Goal: Information Seeking & Learning: Learn about a topic

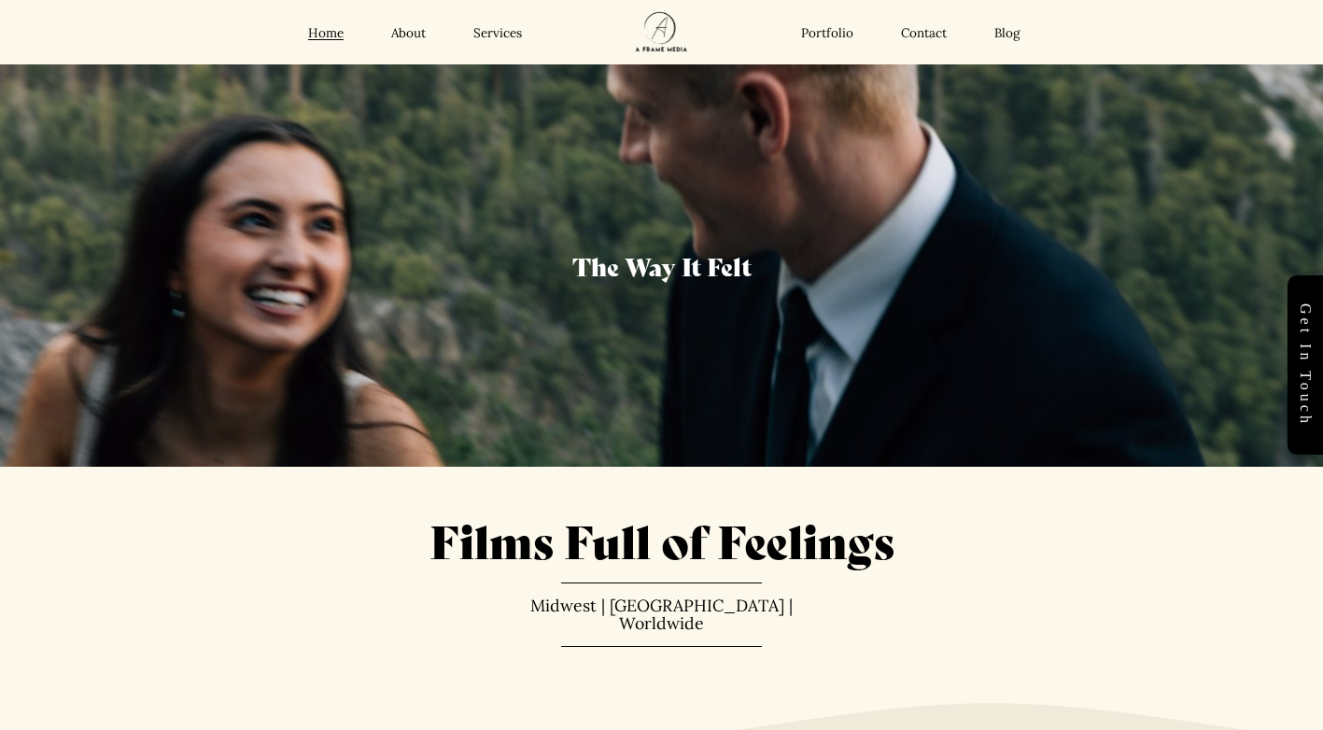
click at [511, 27] on link "Services" at bounding box center [497, 33] width 49 height 17
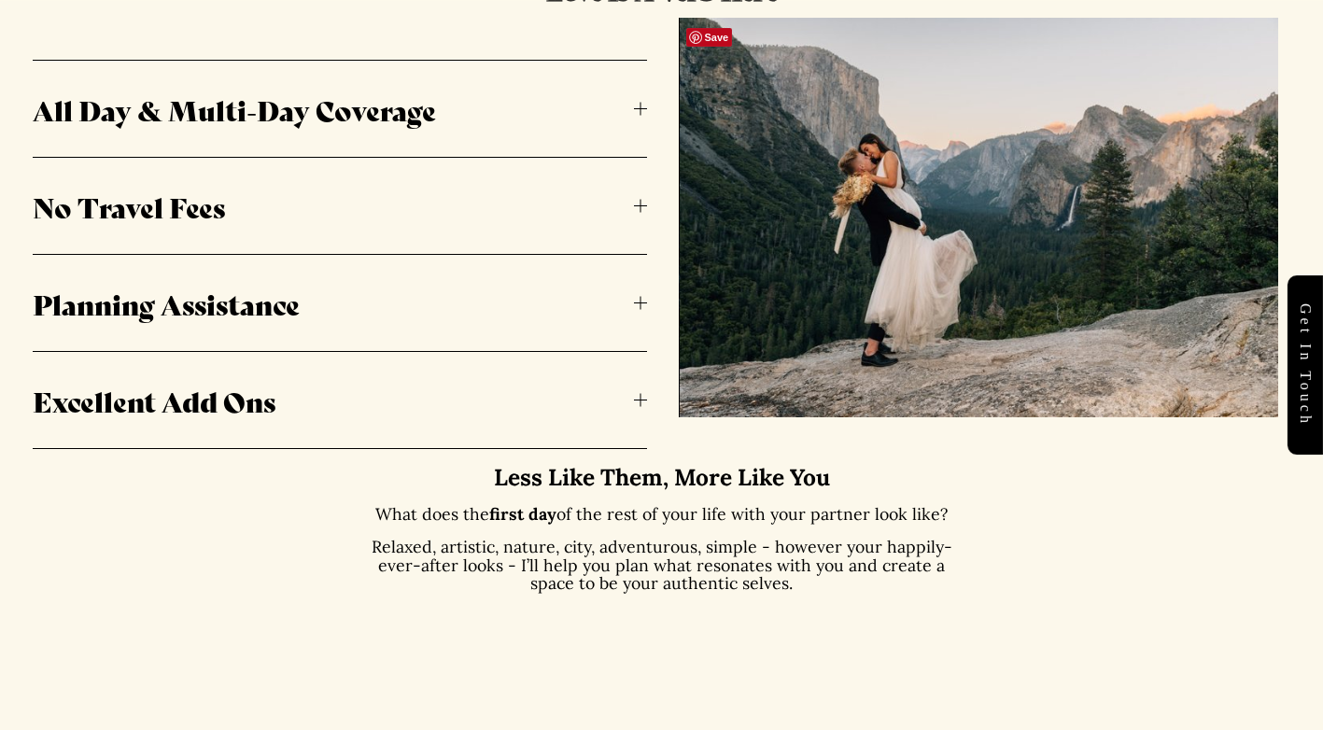
scroll to position [1120, 0]
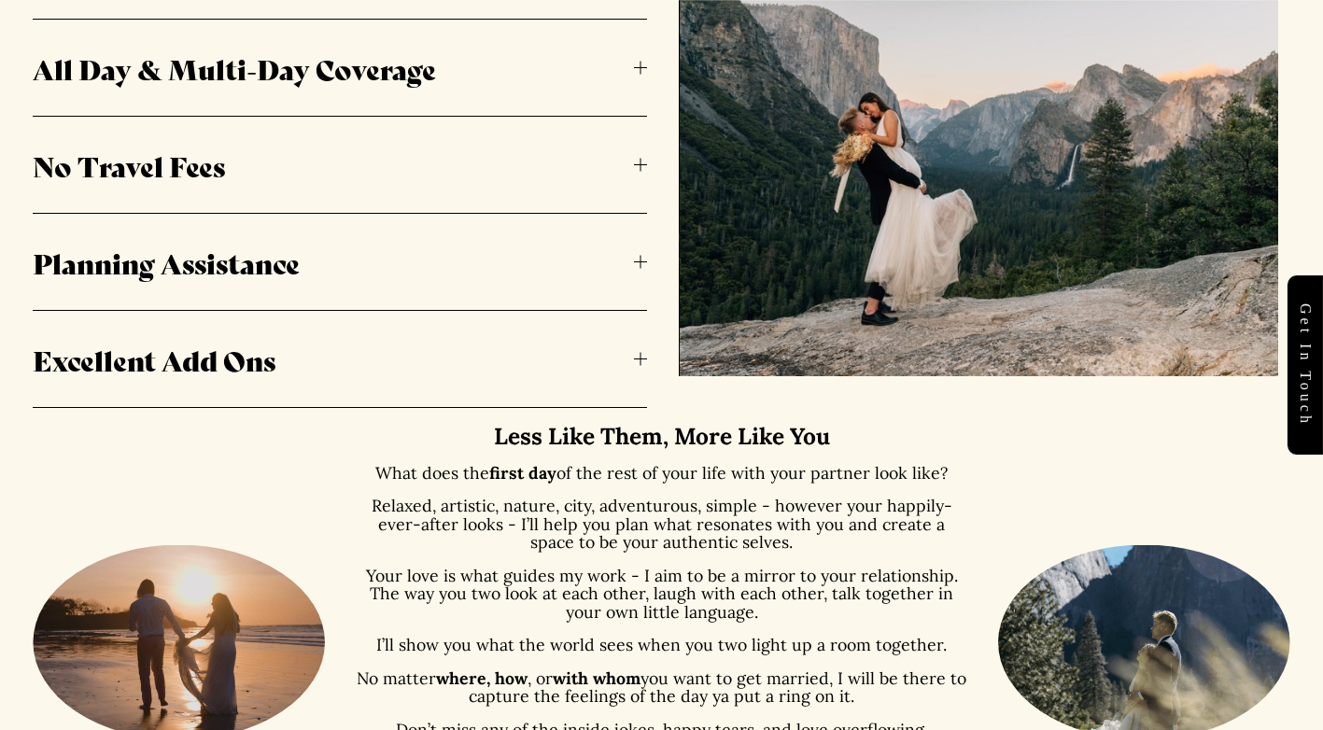
click at [630, 76] on span "All Day & Multi-Day Coverage" at bounding box center [333, 68] width 600 height 40
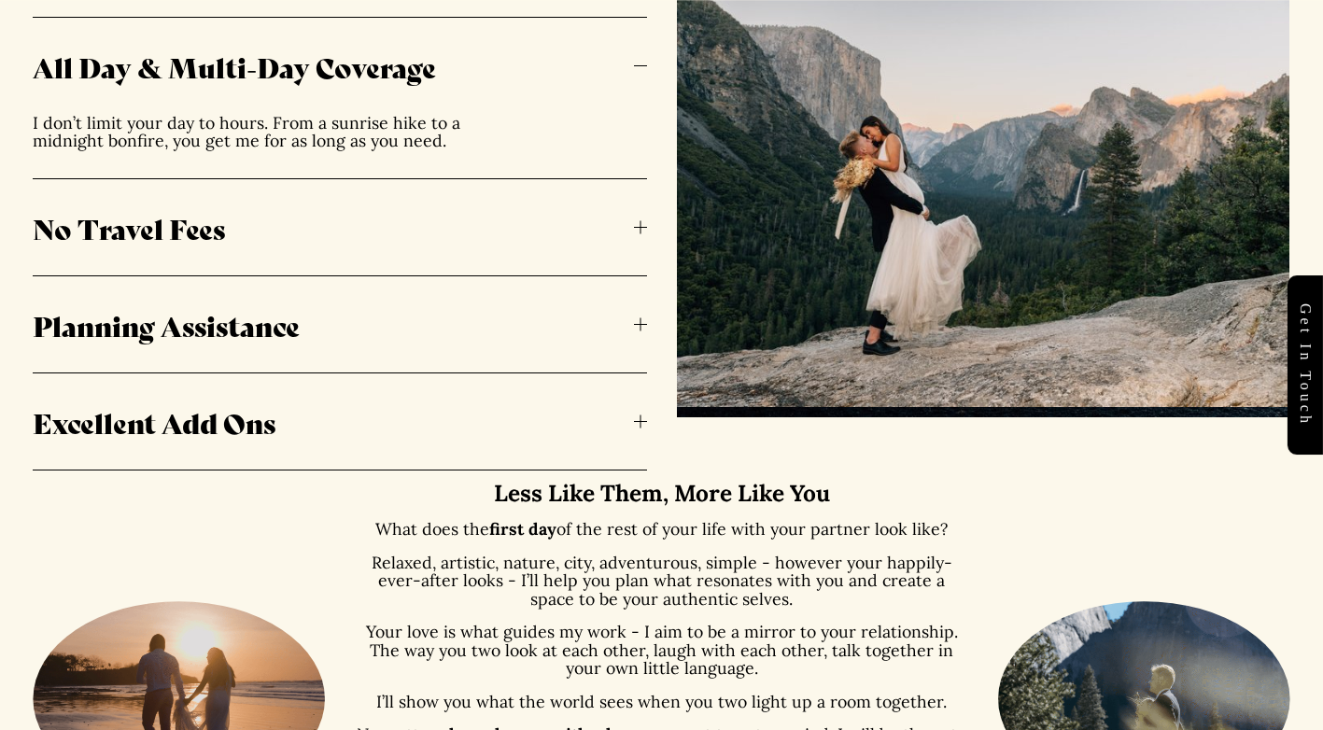
click at [633, 215] on span "No Travel Fees" at bounding box center [333, 227] width 600 height 40
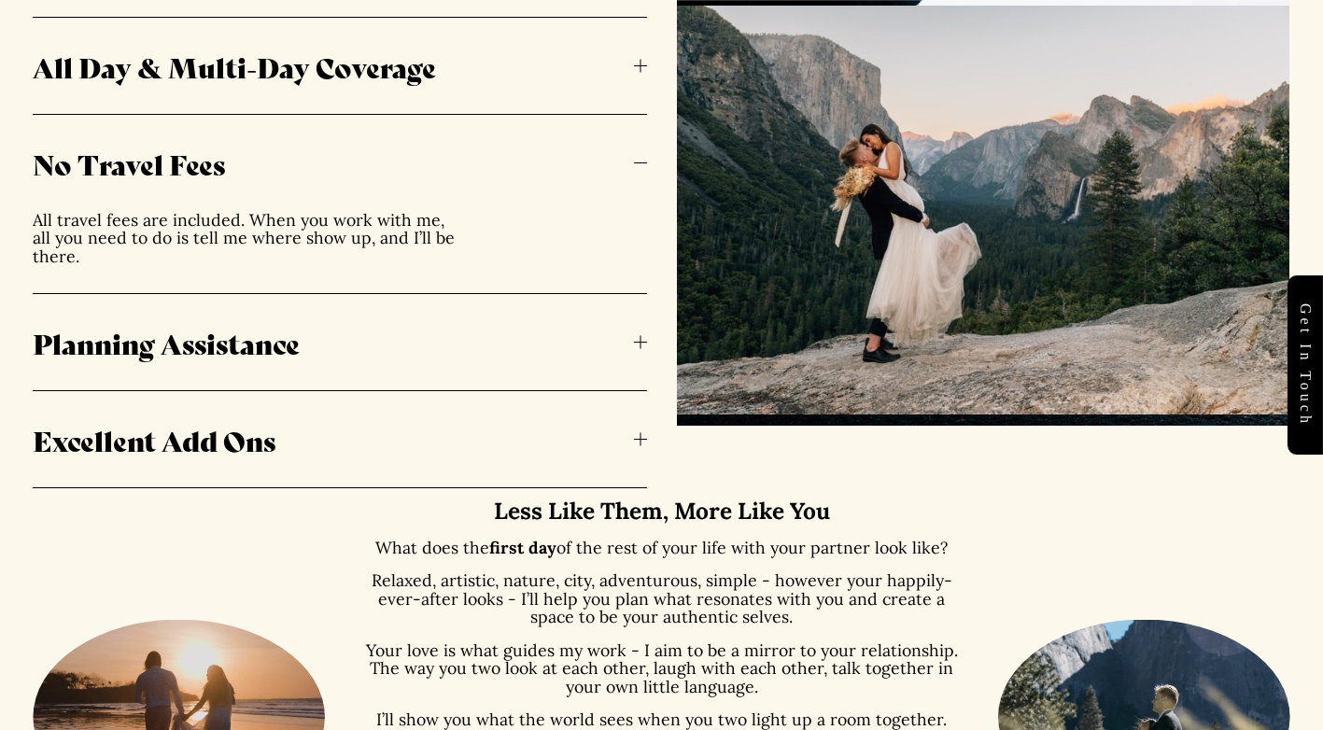
click at [625, 328] on span "Planning Assistance" at bounding box center [333, 342] width 600 height 40
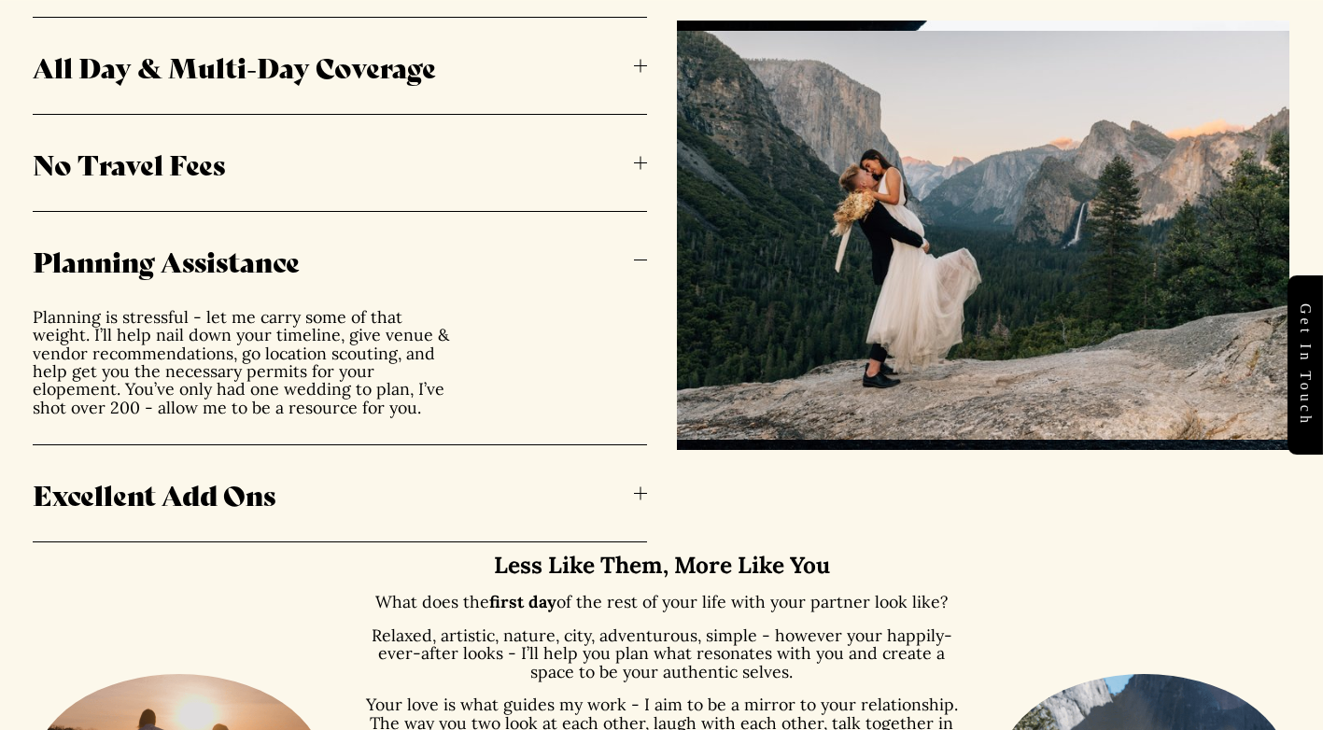
click at [632, 474] on span "Excellent Add Ons" at bounding box center [333, 493] width 600 height 40
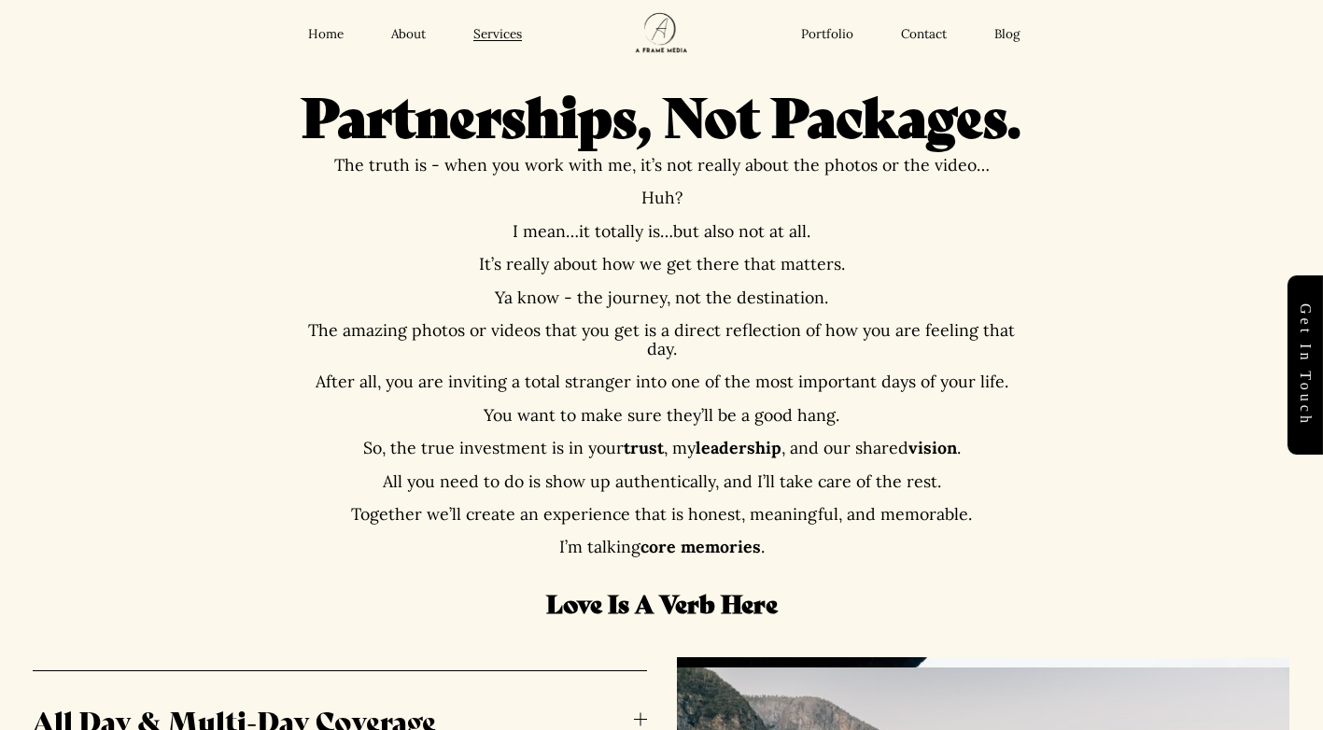
scroll to position [0, 0]
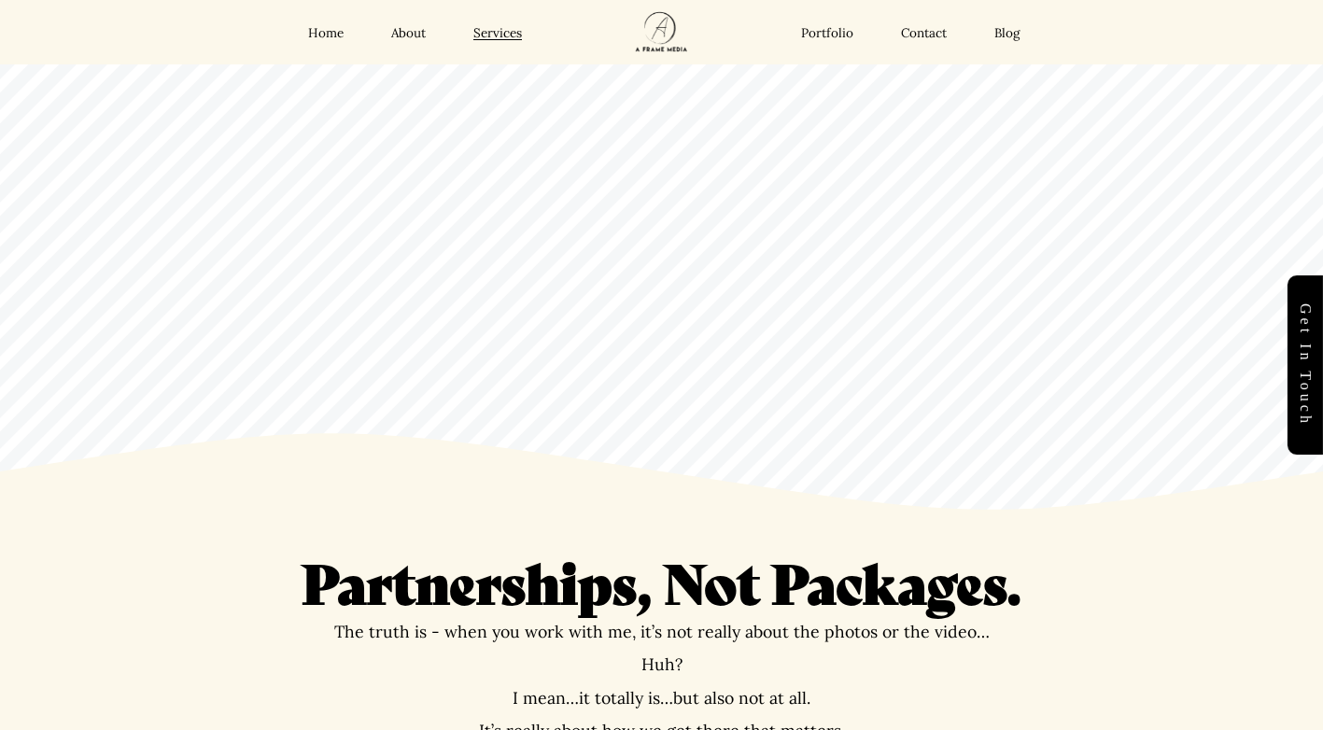
click at [408, 38] on link "About" at bounding box center [408, 33] width 35 height 17
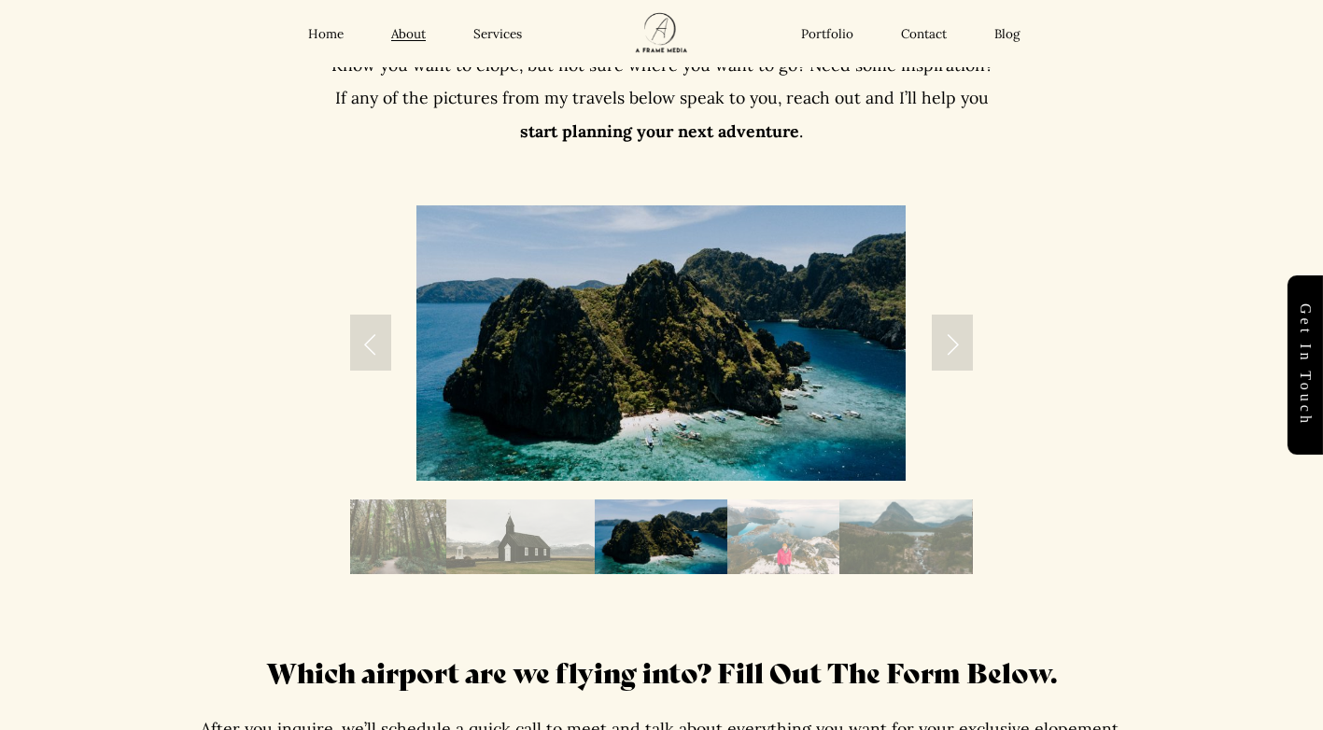
scroll to position [3080, 0]
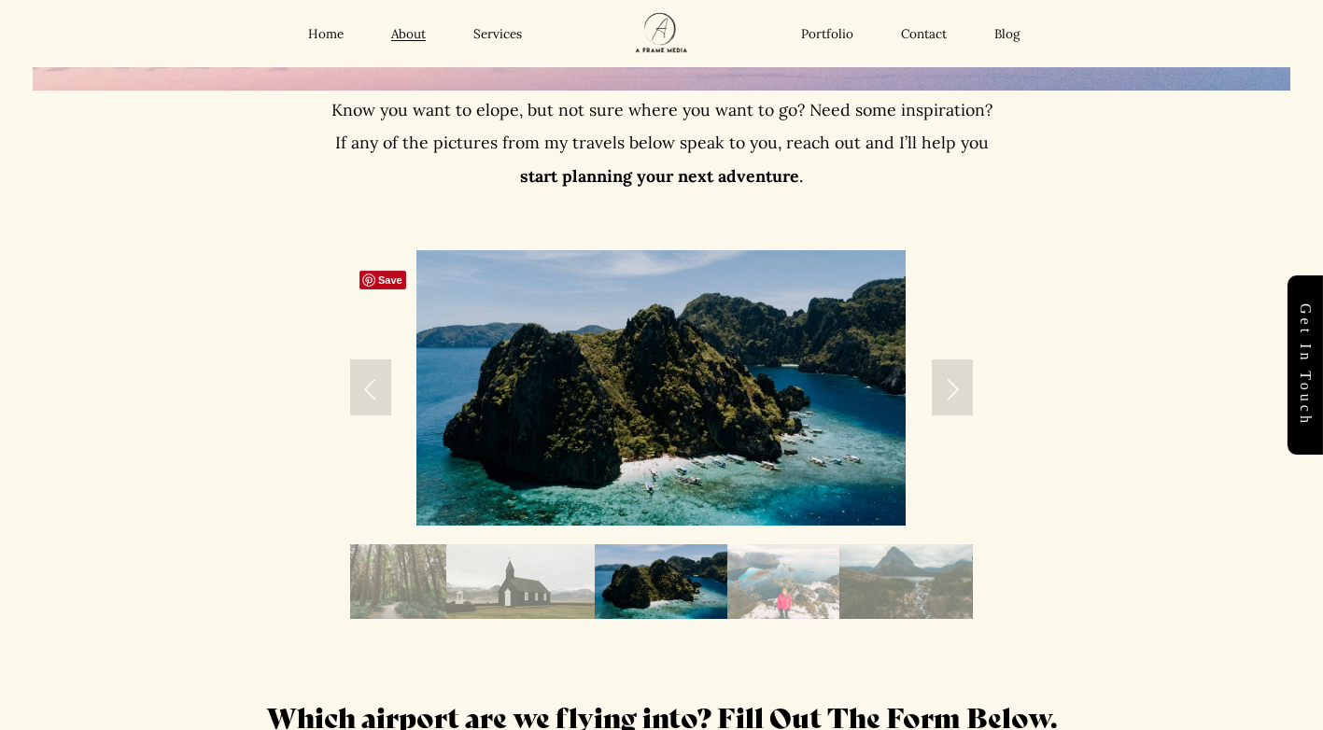
click at [971, 400] on link "Next Slide" at bounding box center [951, 387] width 41 height 56
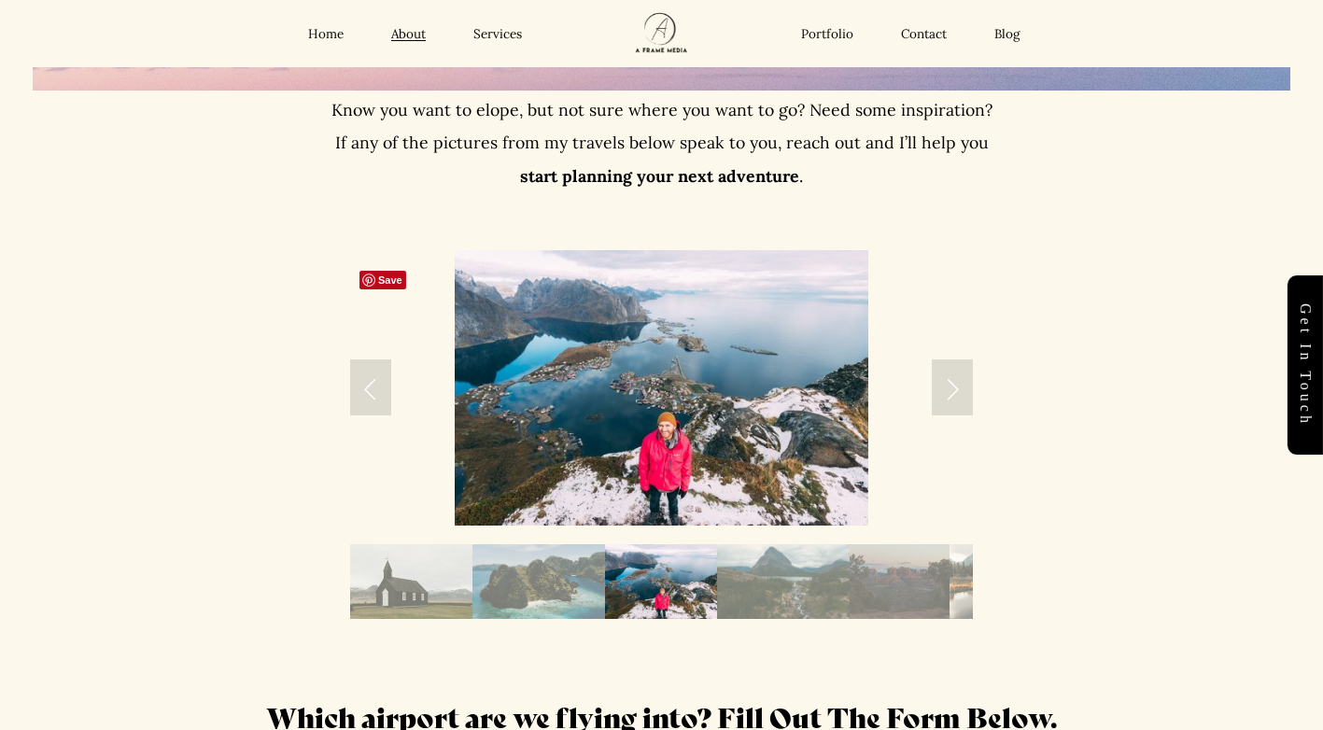
click at [971, 400] on link "Next Slide" at bounding box center [951, 387] width 41 height 56
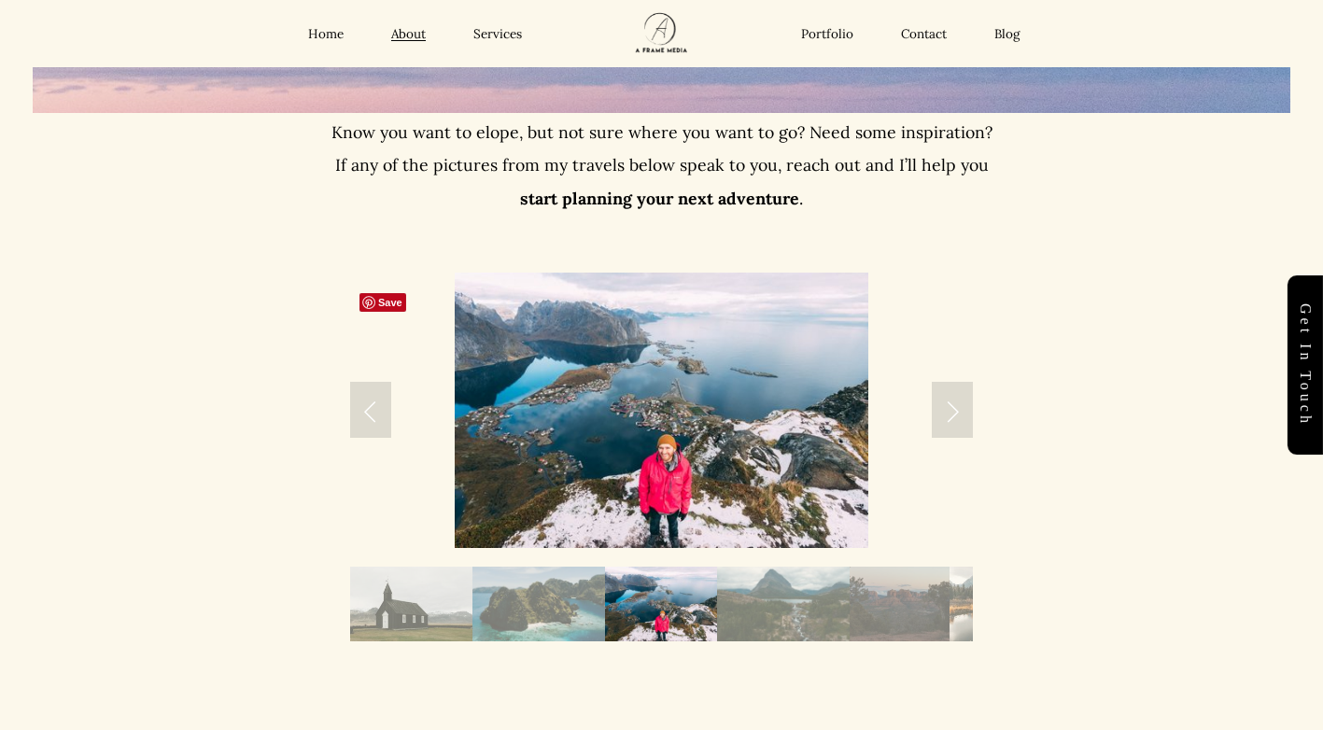
scroll to position [2333, 0]
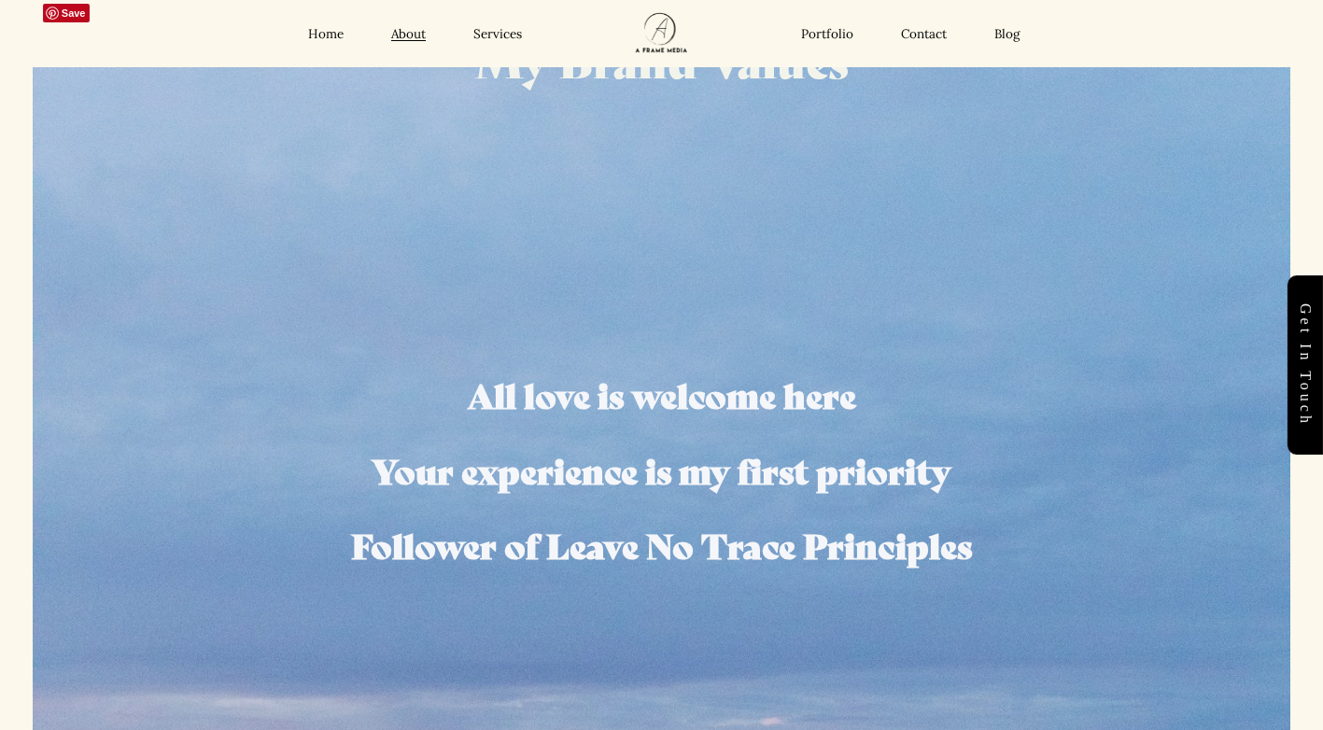
click at [836, 33] on link "Portfolio" at bounding box center [827, 34] width 52 height 17
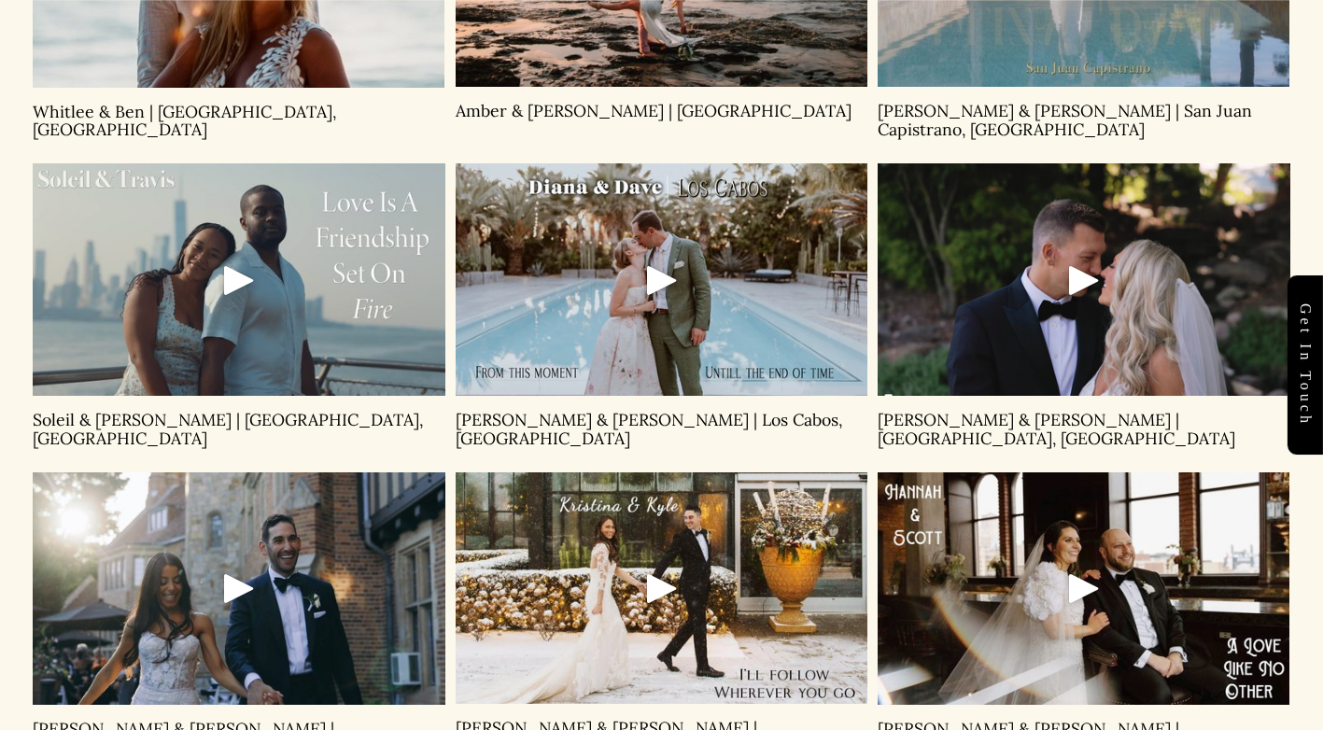
scroll to position [1213, 0]
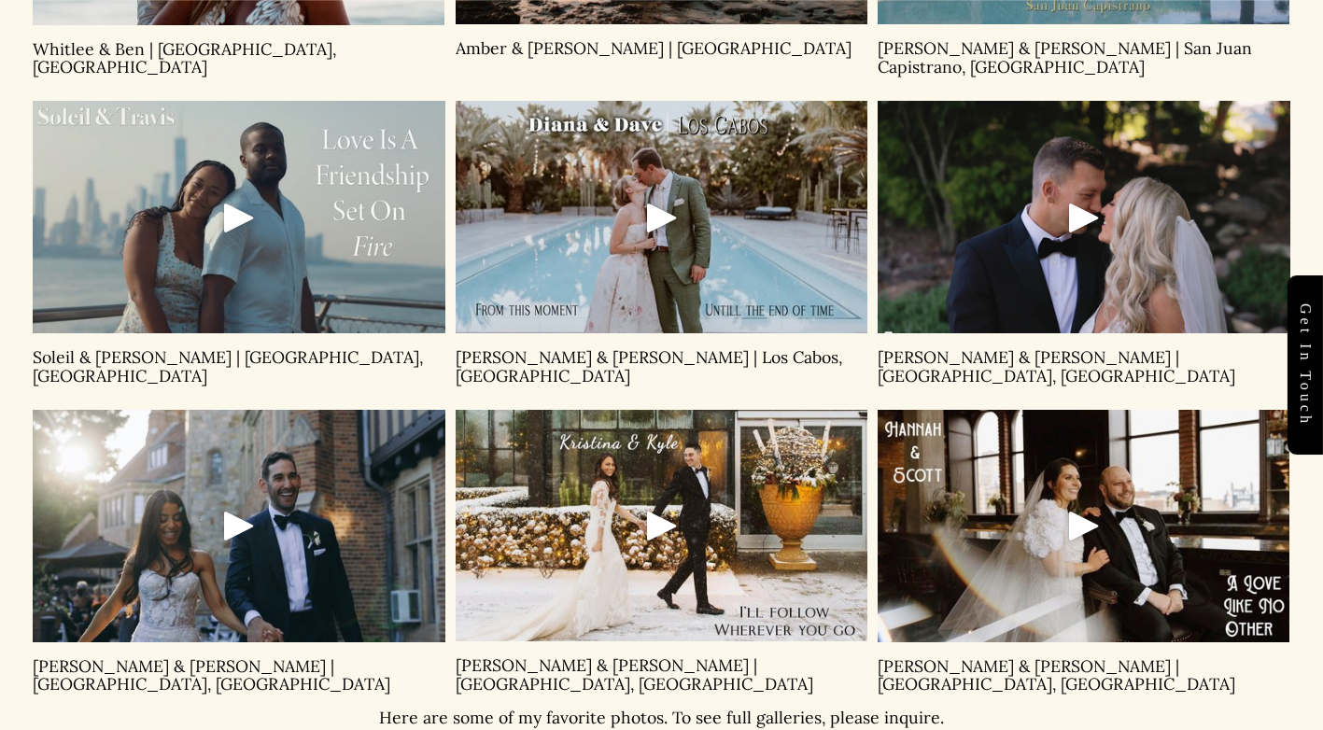
click at [563, 564] on div at bounding box center [661, 525] width 412 height 231
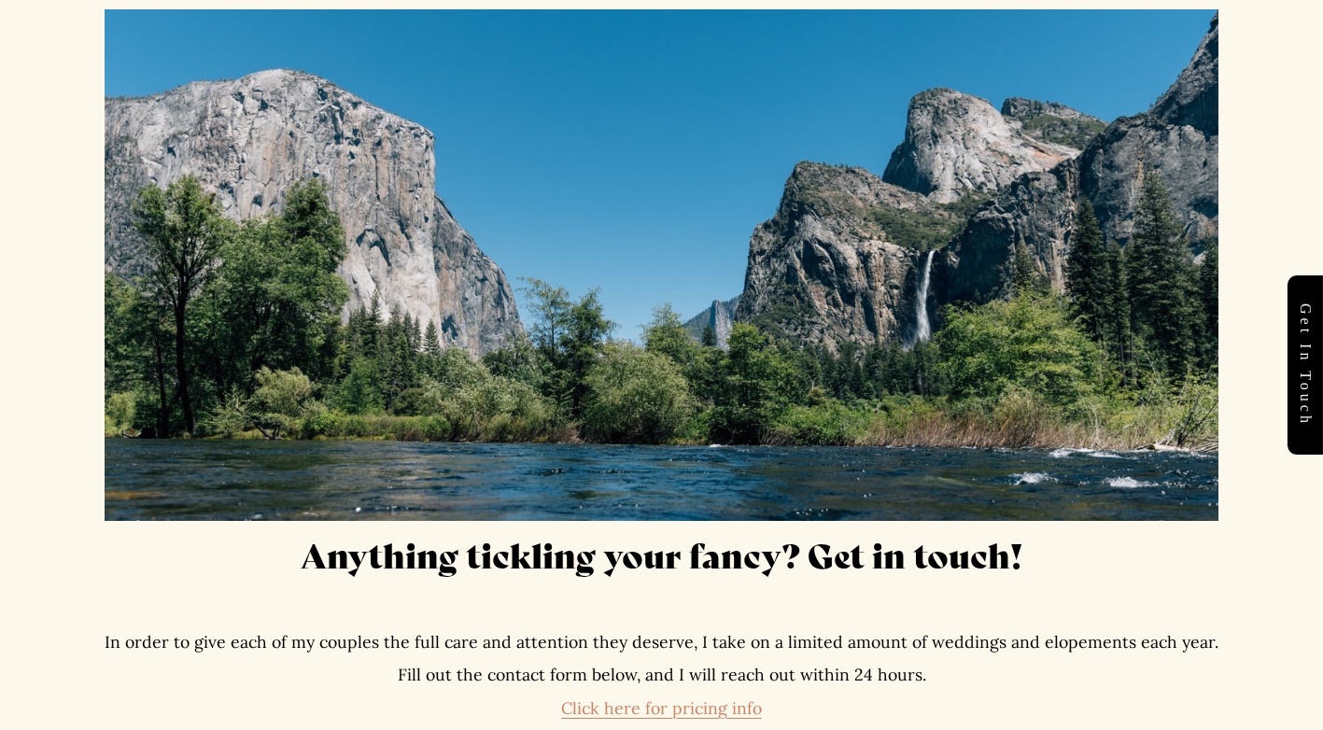
scroll to position [7840, 0]
